Goal: Information Seeking & Learning: Compare options

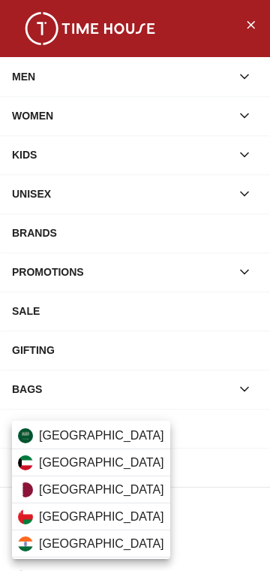
scroll to position [234, 0]
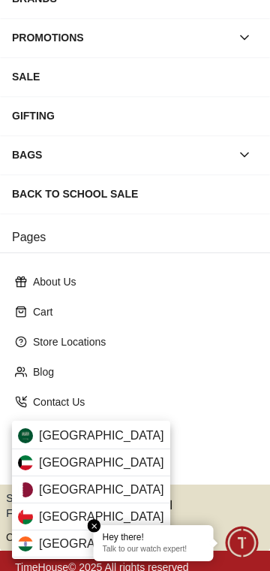
click at [44, 439] on span "[GEOGRAPHIC_DATA]" at bounding box center [101, 435] width 125 height 18
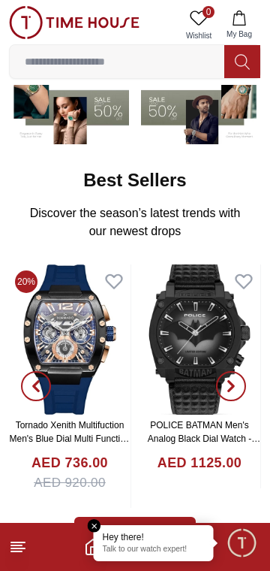
scroll to position [140, 0]
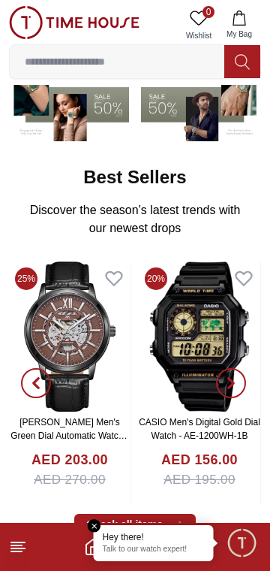
click at [95, 342] on img at bounding box center [70, 336] width 122 height 150
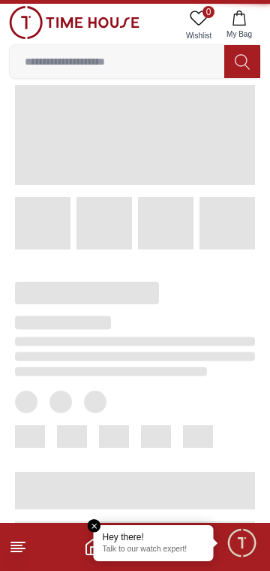
click at [48, 249] on span at bounding box center [43, 223] width 56 height 53
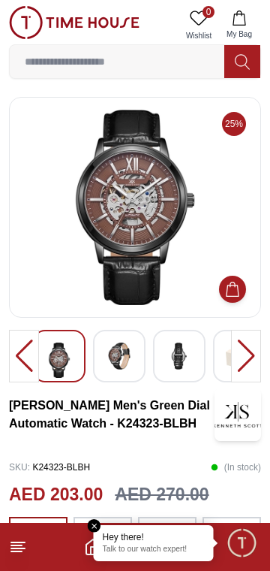
click at [120, 354] on img at bounding box center [119, 355] width 27 height 27
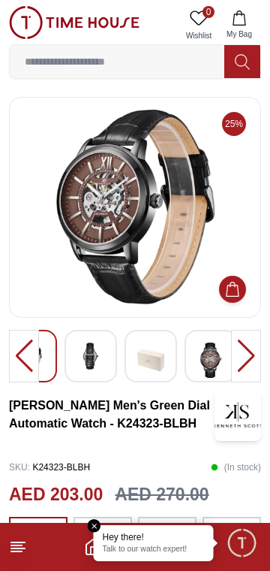
click at [206, 363] on img at bounding box center [210, 359] width 27 height 35
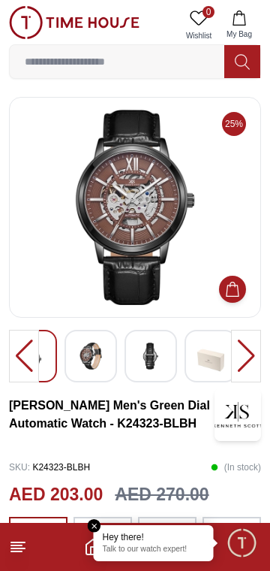
click at [152, 366] on img at bounding box center [150, 355] width 27 height 27
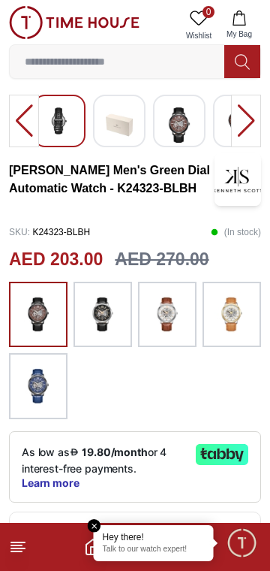
scroll to position [236, 0]
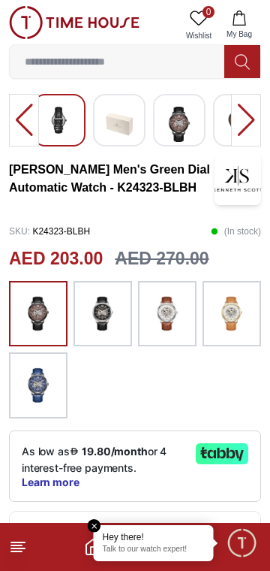
click at [90, 328] on img at bounding box center [103, 313] width 38 height 51
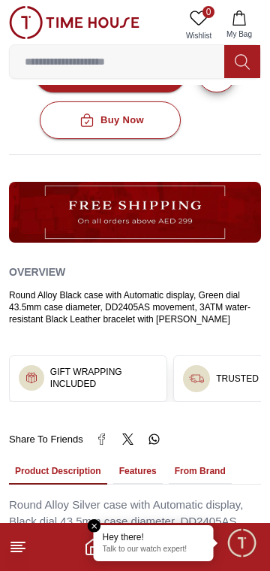
scroll to position [781, 0]
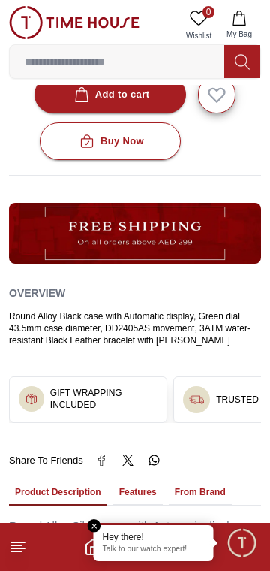
click at [90, 526] on em "Close tooltip" at bounding box center [95, 526] width 14 height 14
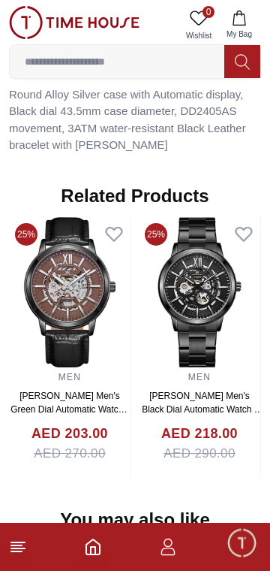
scroll to position [1211, 0]
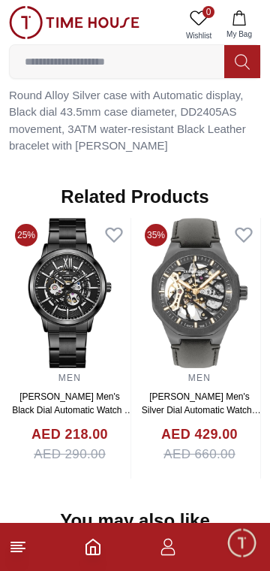
click at [148, 333] on img at bounding box center [200, 293] width 122 height 150
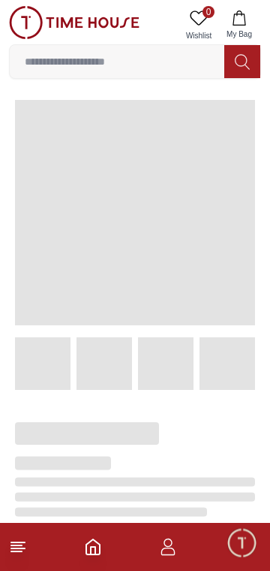
click at [161, 327] on div at bounding box center [123, 233] width 264 height 314
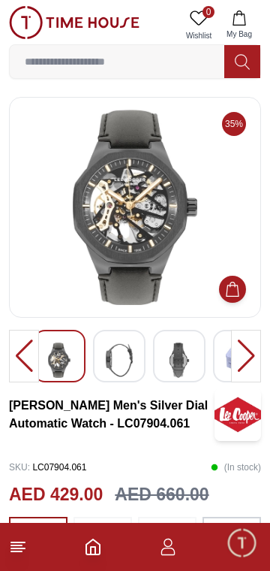
click at [176, 366] on img at bounding box center [179, 359] width 27 height 35
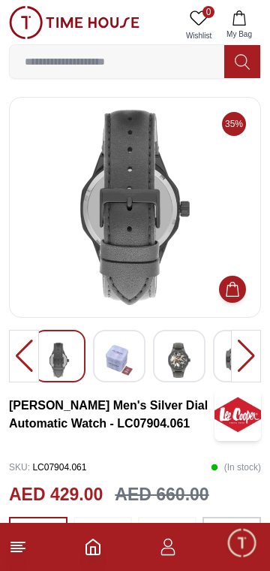
click at [160, 367] on div at bounding box center [179, 356] width 53 height 53
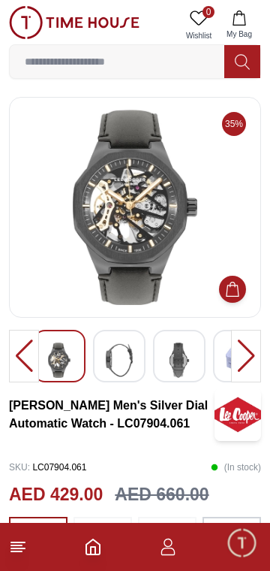
click at [104, 369] on div at bounding box center [119, 356] width 53 height 53
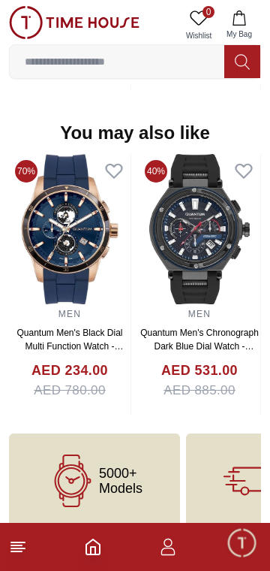
scroll to position [1598, 0]
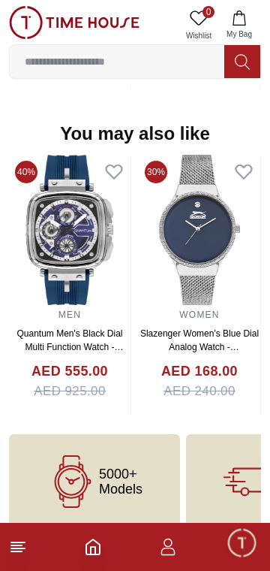
click at [101, 282] on img at bounding box center [70, 230] width 122 height 150
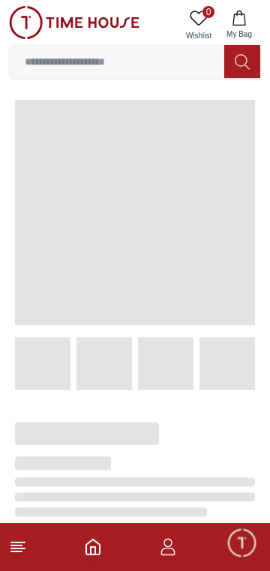
click at [87, 282] on span at bounding box center [135, 212] width 240 height 225
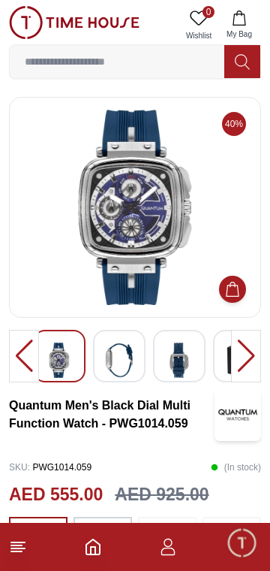
click at [107, 366] on img at bounding box center [119, 359] width 27 height 35
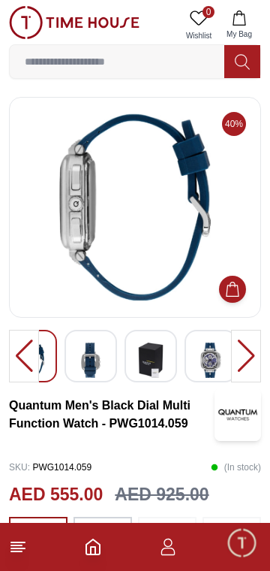
click at [155, 360] on img at bounding box center [150, 359] width 27 height 35
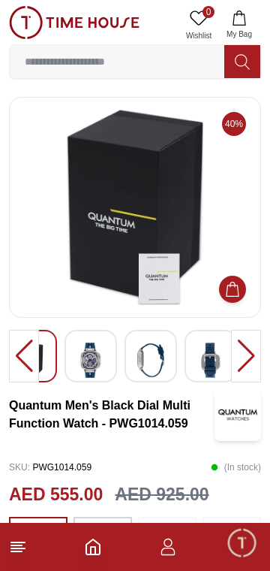
click at [145, 360] on img at bounding box center [150, 359] width 27 height 35
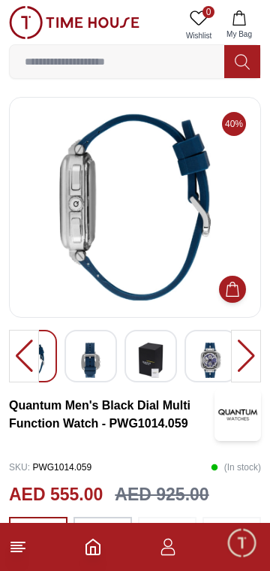
click at [205, 368] on img at bounding box center [210, 359] width 27 height 35
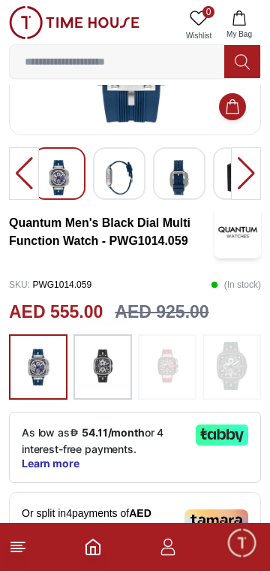
scroll to position [185, 0]
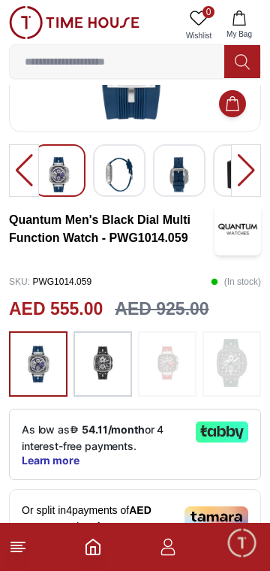
click at [20, 376] on img at bounding box center [39, 364] width 38 height 51
click at [26, 379] on img at bounding box center [39, 364] width 38 height 51
click at [105, 382] on img at bounding box center [103, 363] width 38 height 48
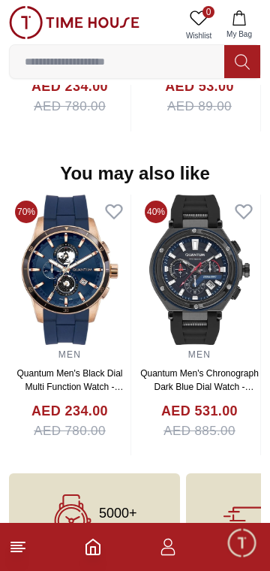
scroll to position [1515, 0]
